Goal: Task Accomplishment & Management: Use online tool/utility

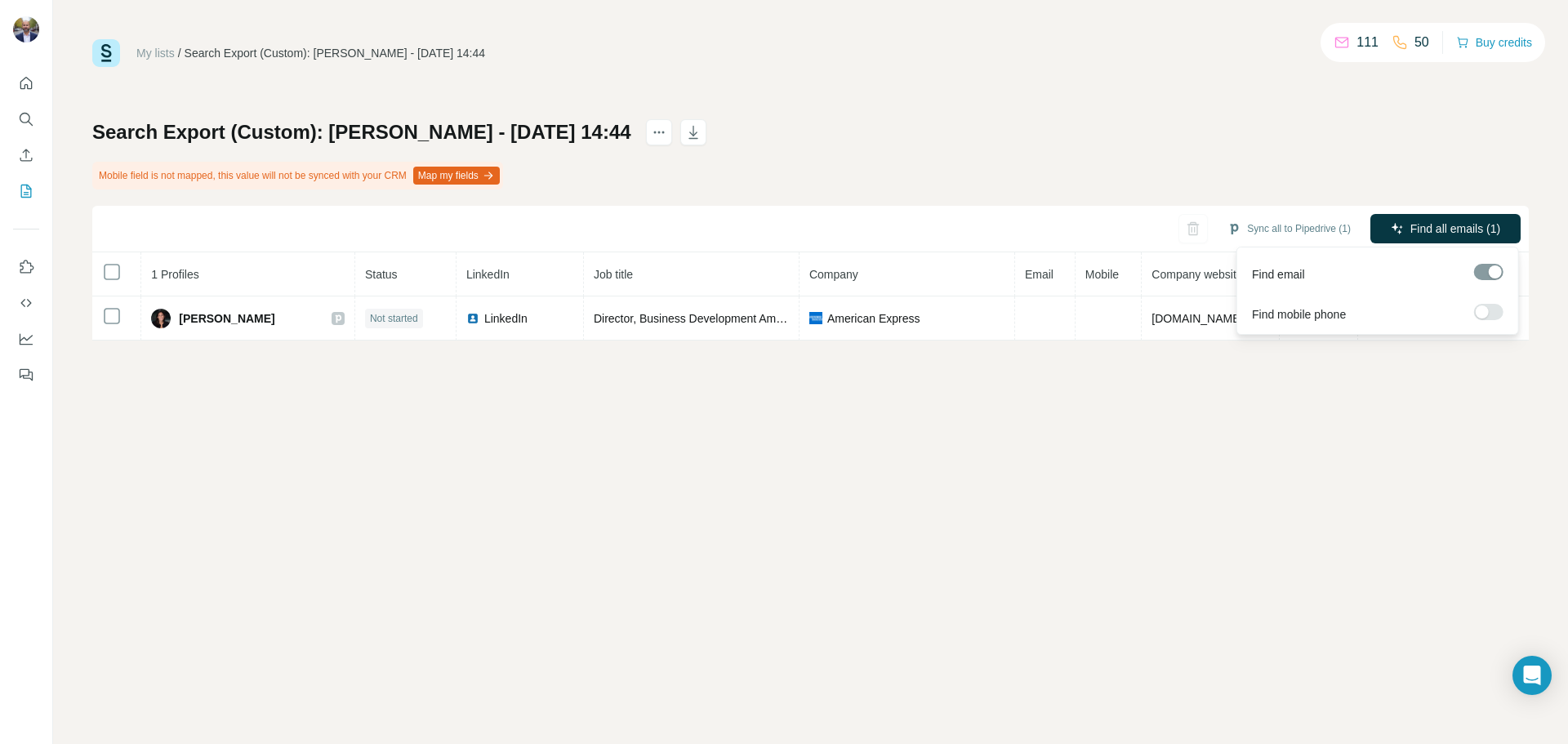
drag, startPoint x: 1423, startPoint y: 220, endPoint x: 1414, endPoint y: 261, distance: 42.0
click at [1423, 221] on span "Find all emails (1)" at bounding box center [1455, 229] width 89 height 17
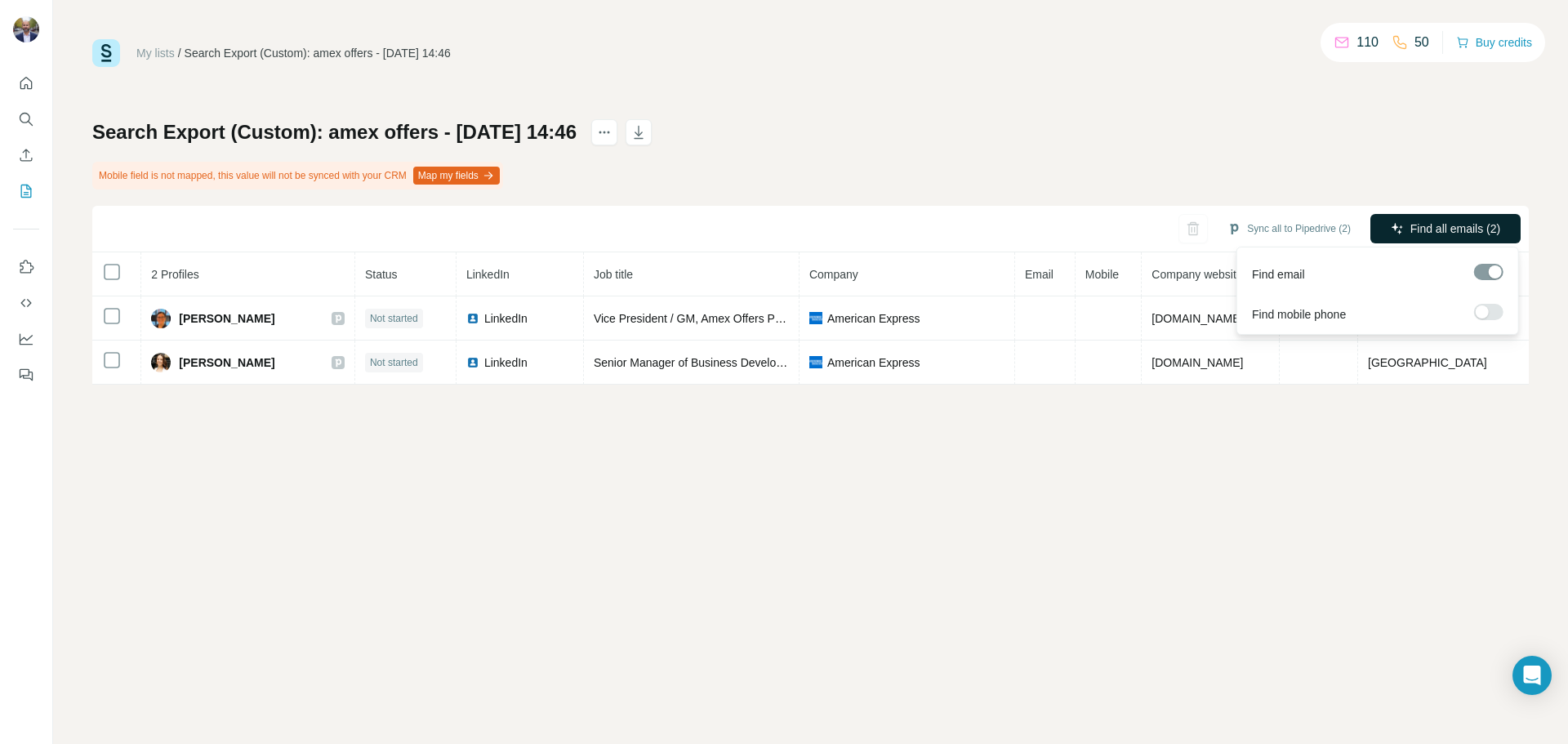
click at [1432, 228] on span "Find all emails (2)" at bounding box center [1455, 229] width 89 height 17
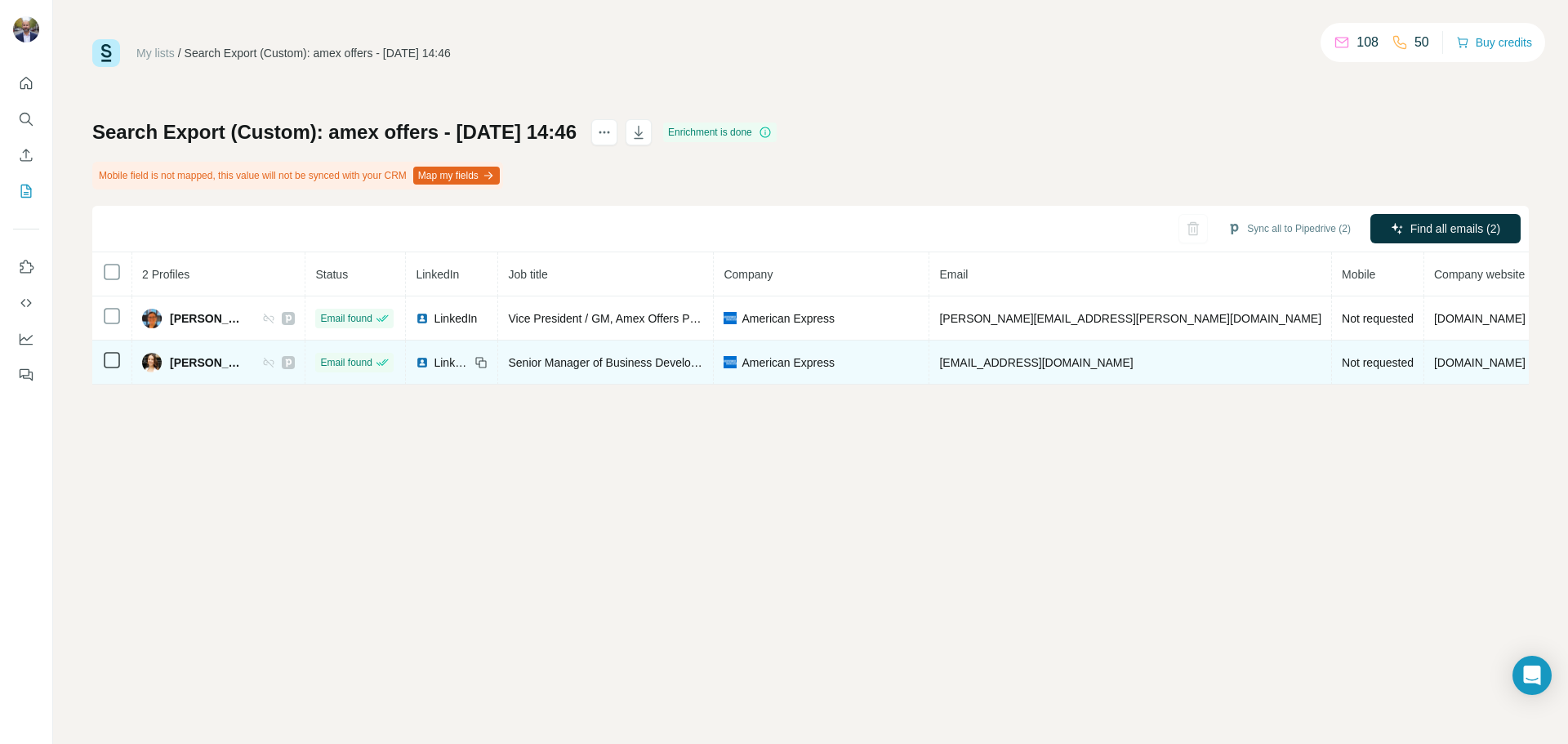
click at [1116, 358] on span "[EMAIL_ADDRESS][DOMAIN_NAME]" at bounding box center [1036, 363] width 194 height 13
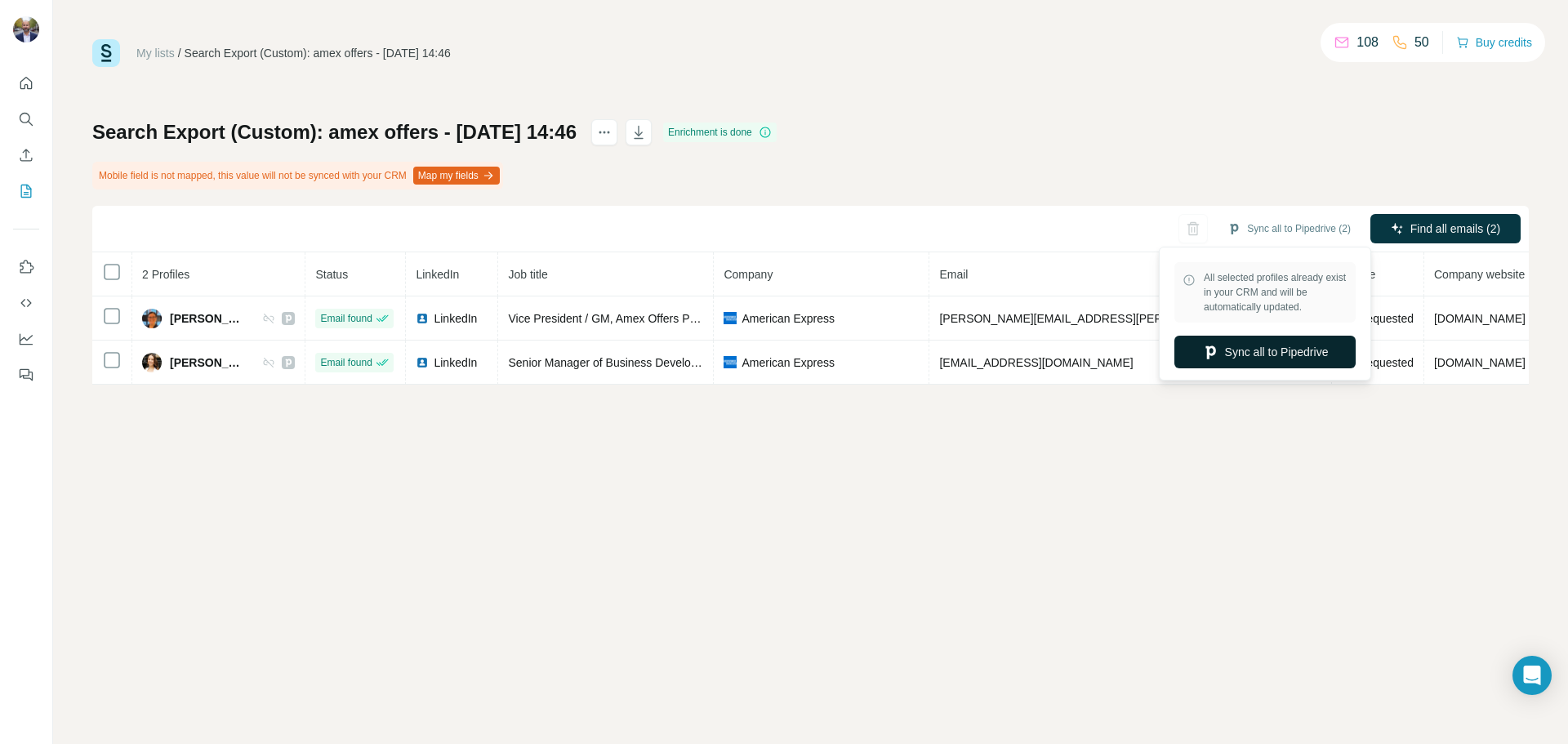
drag, startPoint x: 1289, startPoint y: 225, endPoint x: 1280, endPoint y: 348, distance: 123.3
click at [1280, 348] on body "My lists / Search Export (Custom): amex offers - [DATE] 14:46 108 50 Buy credit…" at bounding box center [784, 433] width 1568 height 867
click at [1280, 348] on button "Sync all to Pipedrive" at bounding box center [1265, 351] width 181 height 32
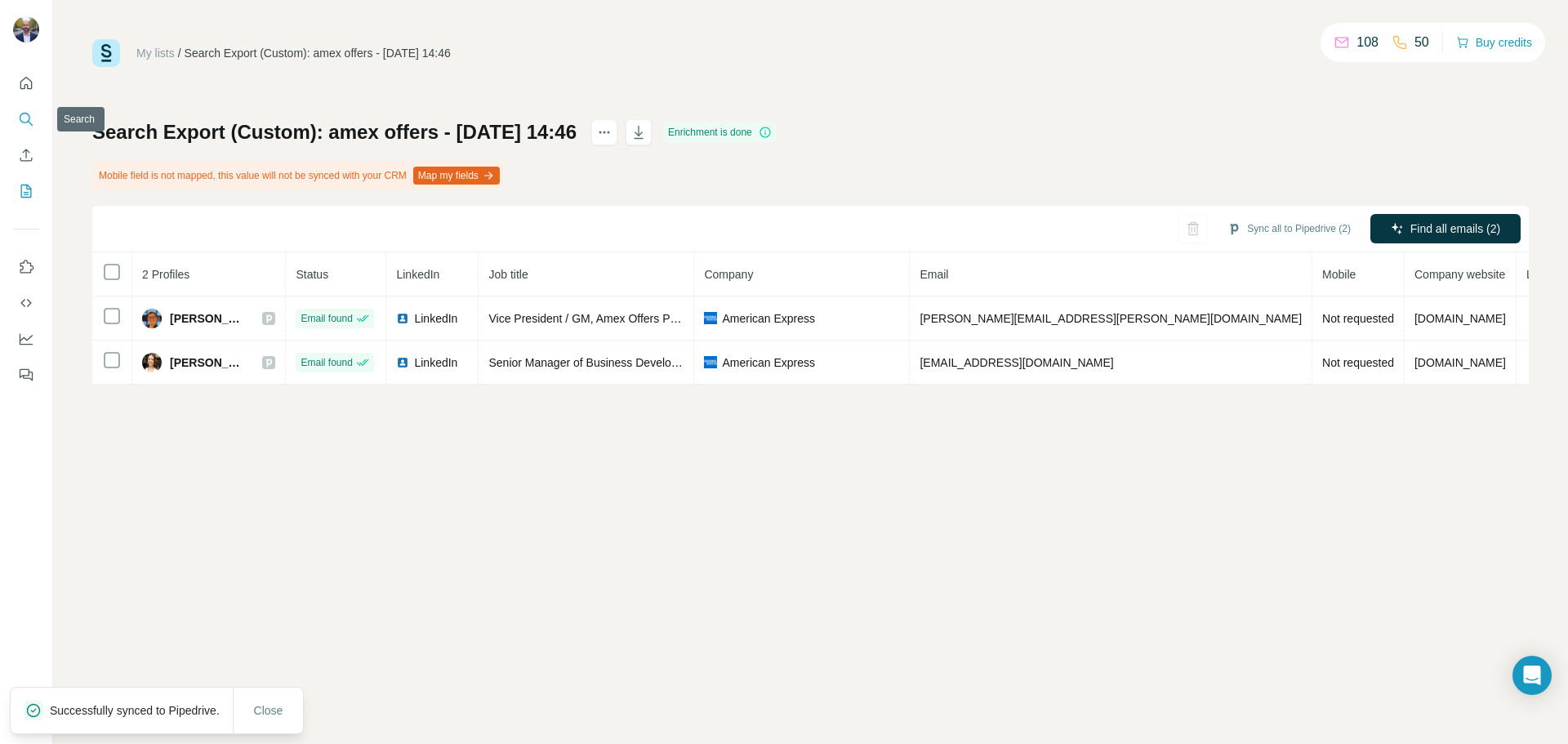
click at [26, 116] on icon "Search" at bounding box center [27, 119] width 17 height 17
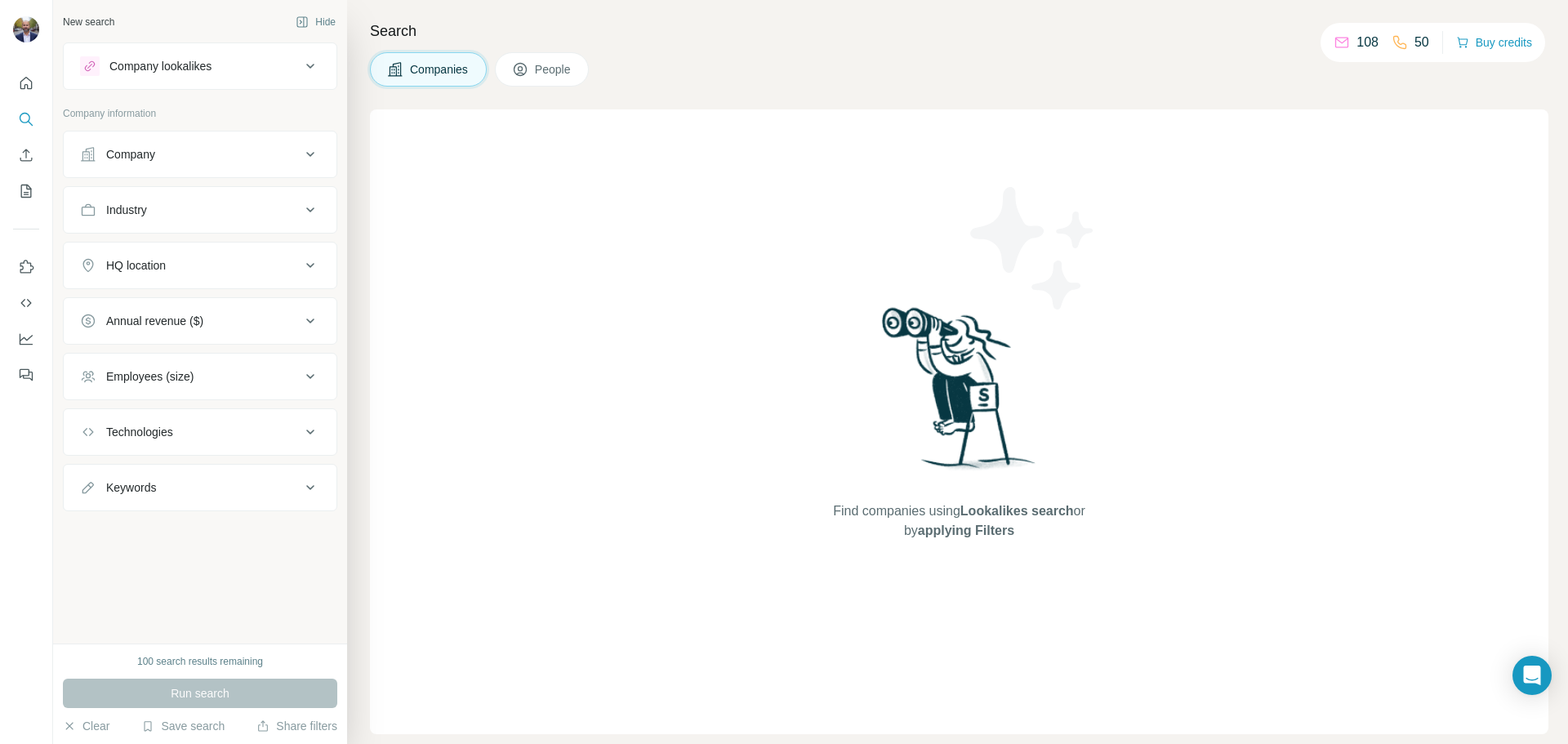
click at [572, 70] on span "People" at bounding box center [553, 70] width 37 height 17
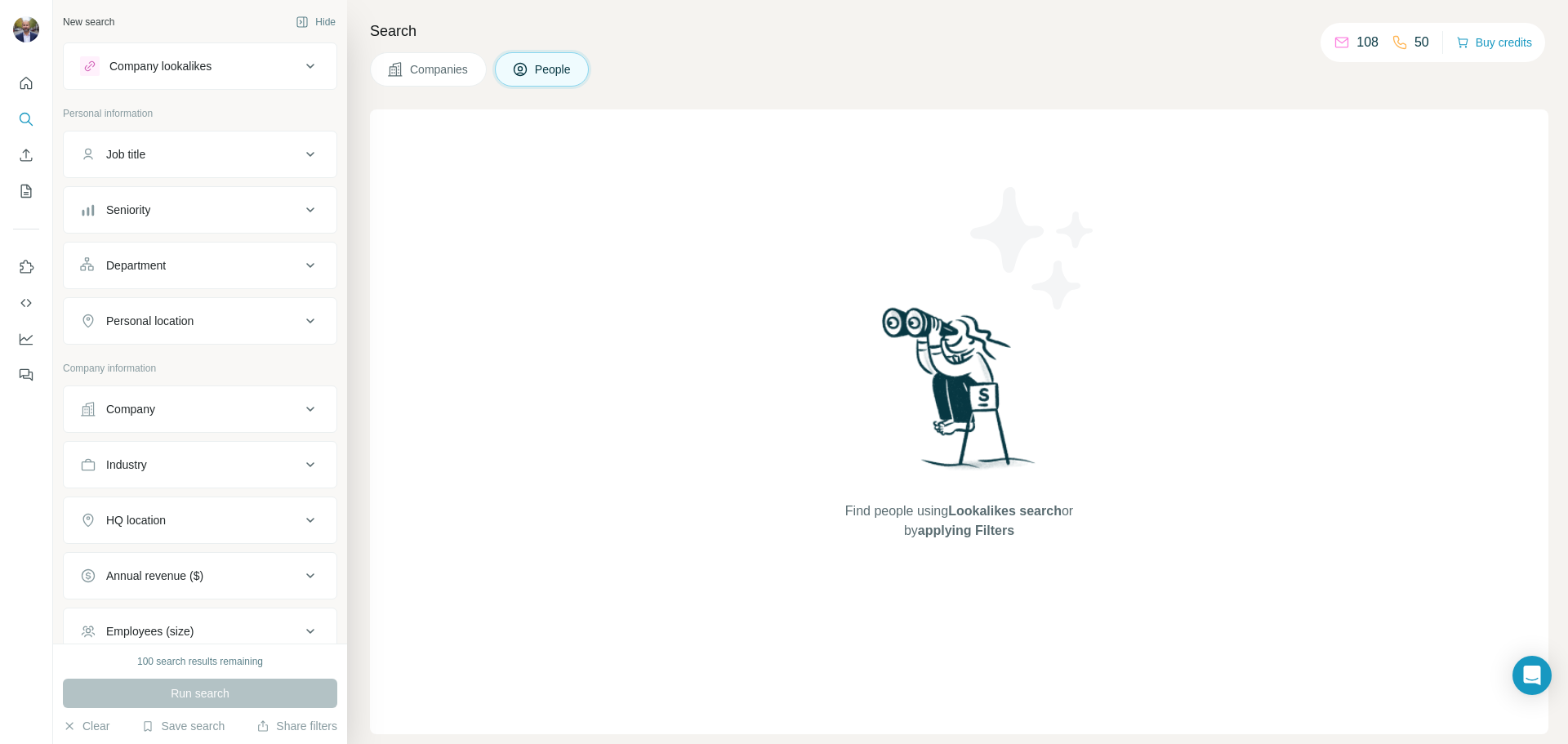
click at [539, 65] on span "People" at bounding box center [553, 70] width 37 height 17
